Goal: Ask a question

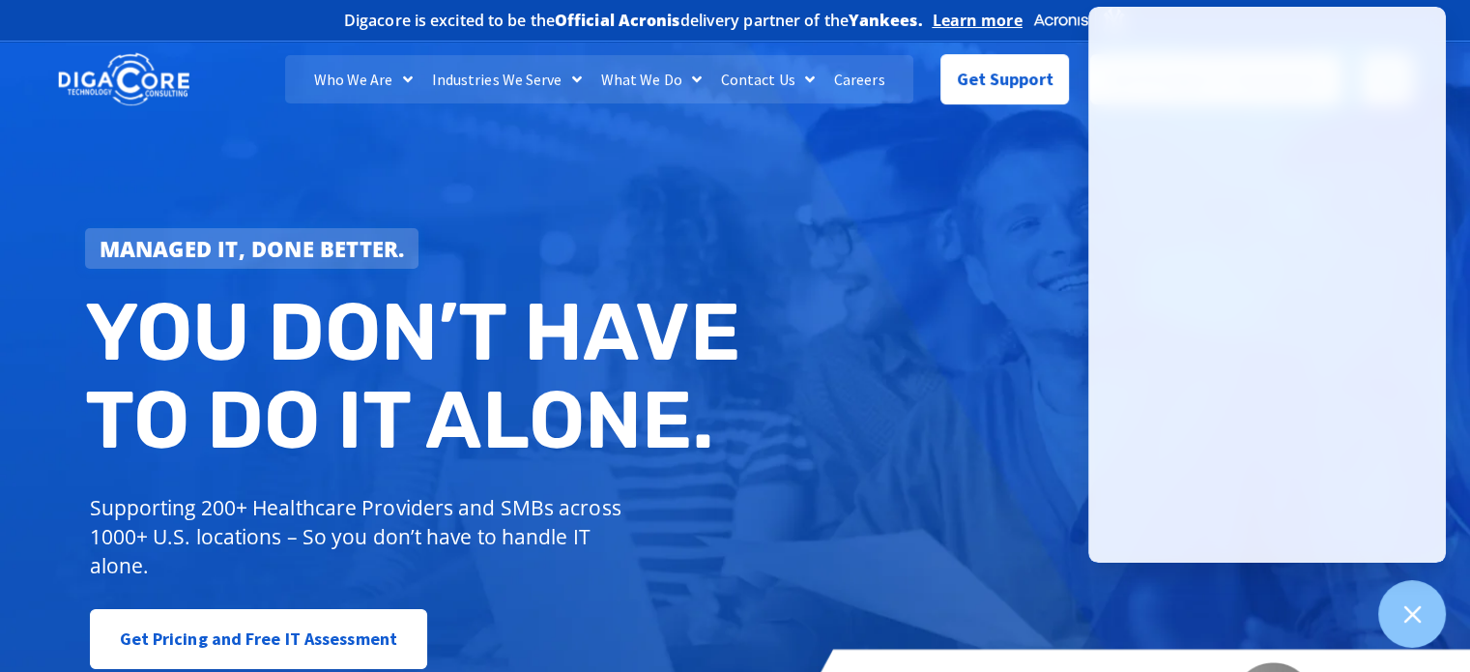
click at [948, 491] on div "Managed IT, done better. You don’t have to do IT alone. Supporting 200+ Healthc…" at bounding box center [735, 395] width 1470 height 724
click at [1434, 609] on div at bounding box center [1413, 614] width 71 height 71
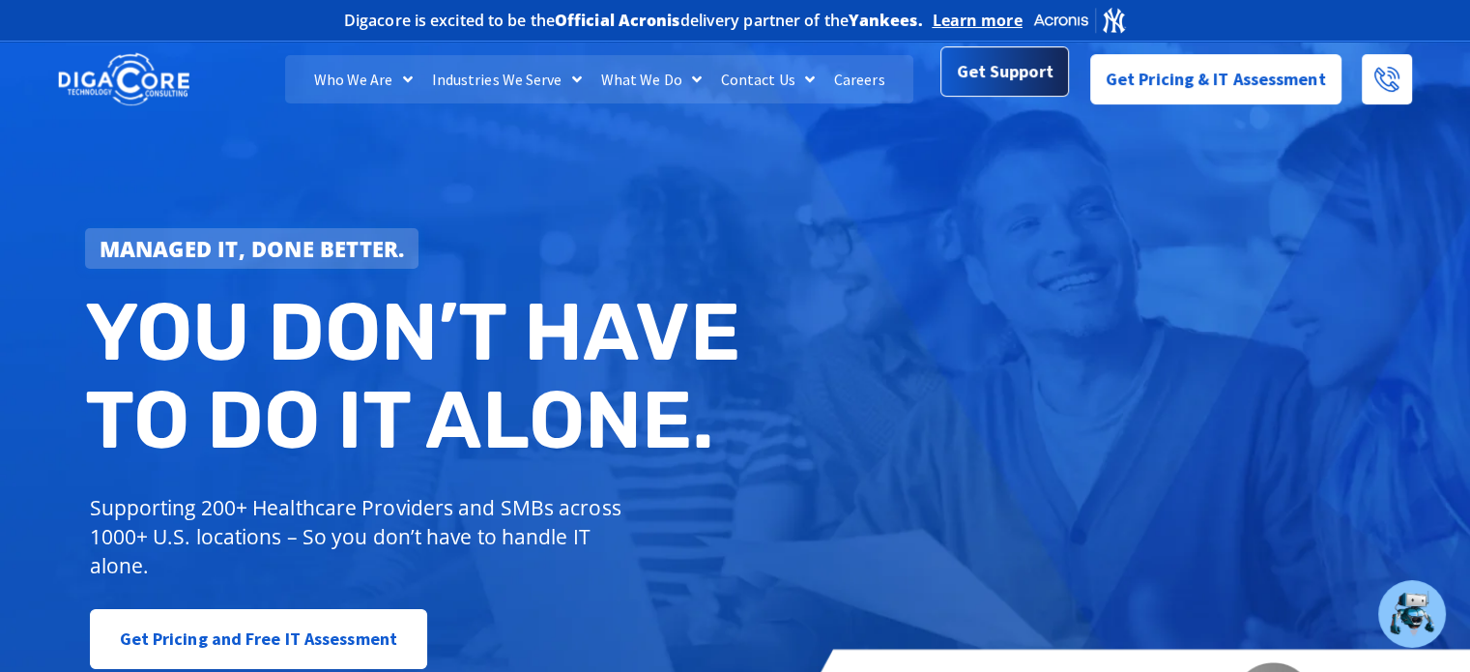
click at [1046, 91] on link "Get Support" at bounding box center [1005, 75] width 129 height 50
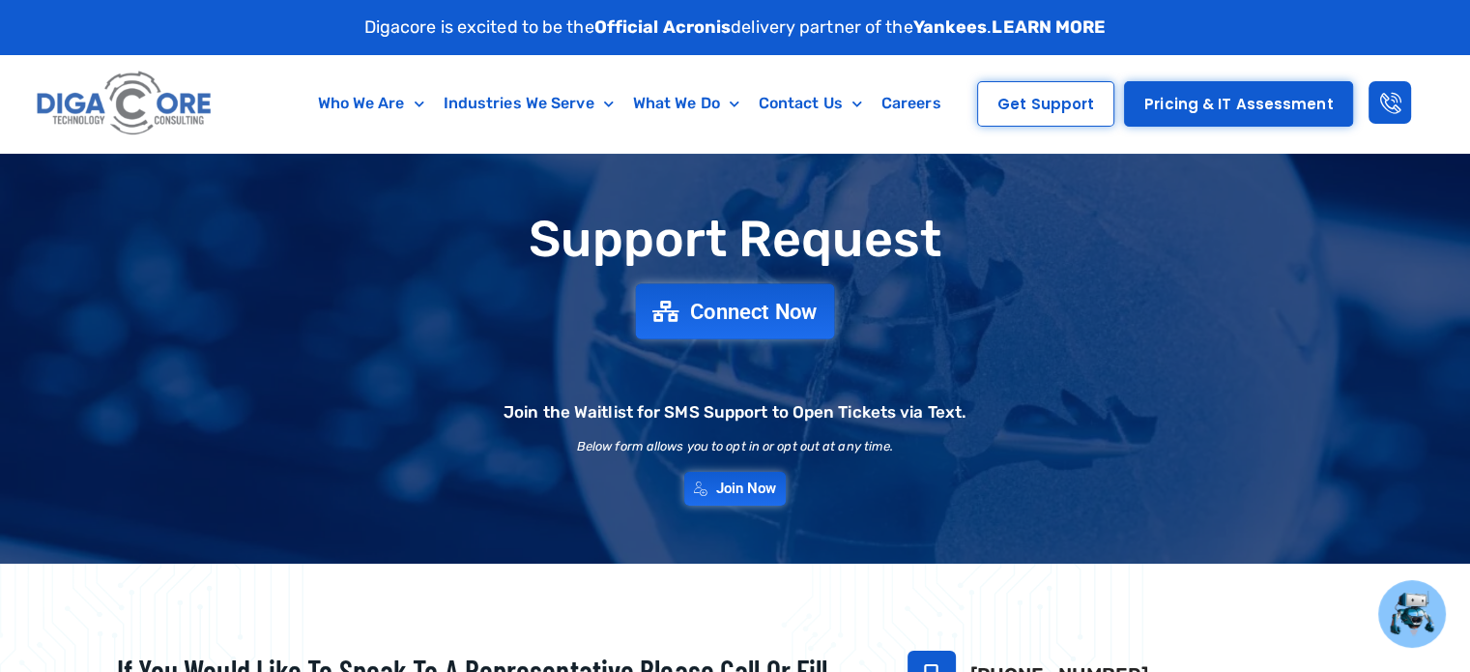
click at [740, 315] on span "Connect Now" at bounding box center [754, 311] width 128 height 21
